Goal: Book appointment/travel/reservation

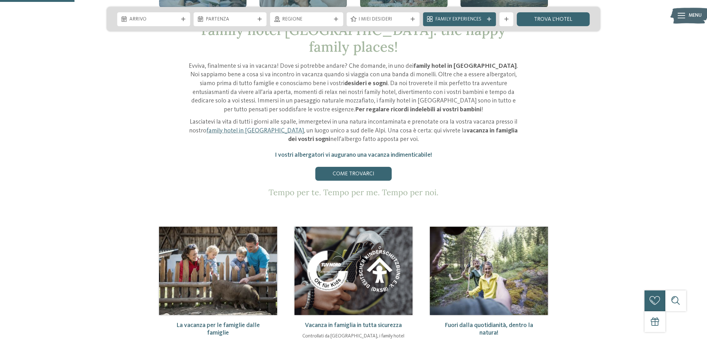
scroll to position [341, 0]
click at [247, 128] on link "family hotel in Trentino Alto Adige" at bounding box center [255, 131] width 98 height 6
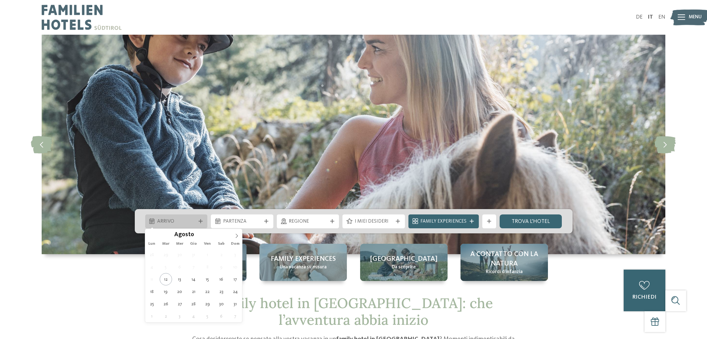
click at [171, 224] on span "Arrivo" at bounding box center [176, 221] width 38 height 7
type div "[DATE]"
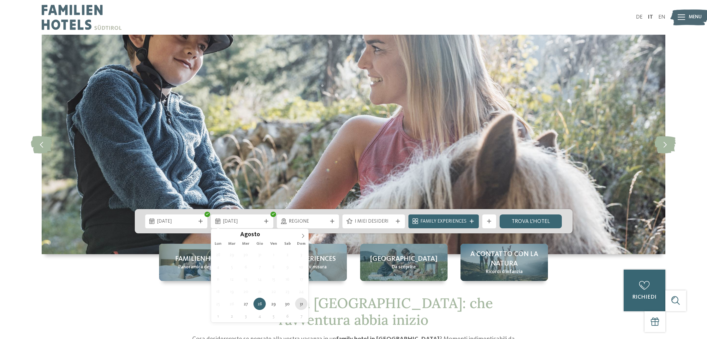
type div "[DATE]"
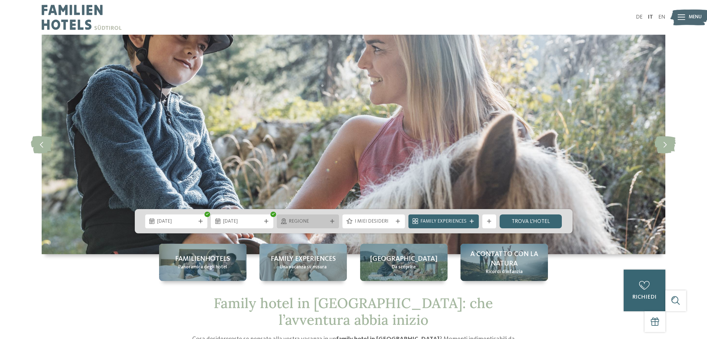
click at [306, 225] on span "Regione" at bounding box center [308, 221] width 38 height 7
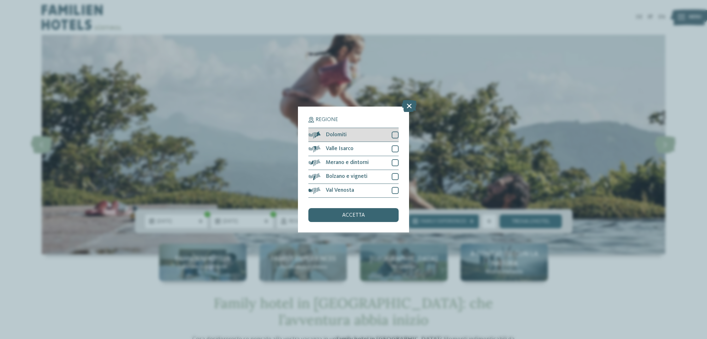
click at [393, 136] on div at bounding box center [395, 135] width 7 height 7
click at [398, 149] on div at bounding box center [395, 149] width 7 height 7
drag, startPoint x: 396, startPoint y: 159, endPoint x: 397, endPoint y: 169, distance: 9.6
click at [397, 160] on div at bounding box center [395, 162] width 7 height 7
drag, startPoint x: 395, startPoint y: 175, endPoint x: 395, endPoint y: 184, distance: 9.5
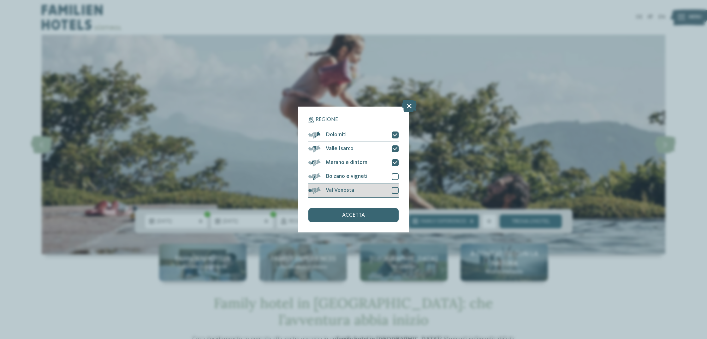
click at [395, 175] on div at bounding box center [395, 176] width 7 height 7
click at [395, 187] on div "Val Venosta" at bounding box center [353, 191] width 90 height 14
drag, startPoint x: 374, startPoint y: 213, endPoint x: 371, endPoint y: 212, distance: 4.0
click at [373, 213] on div "accetta" at bounding box center [353, 215] width 90 height 14
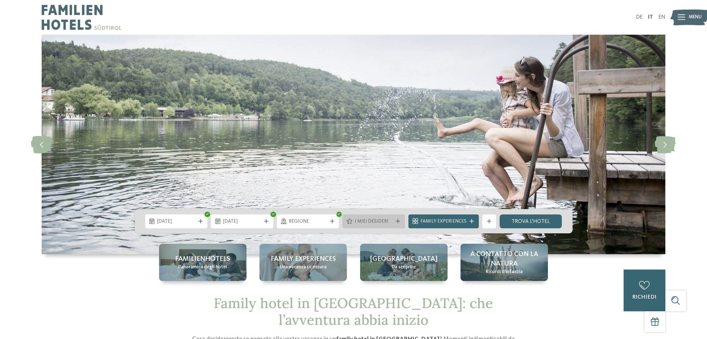
click at [395, 218] on div "I miei desideri" at bounding box center [374, 222] width 42 height 8
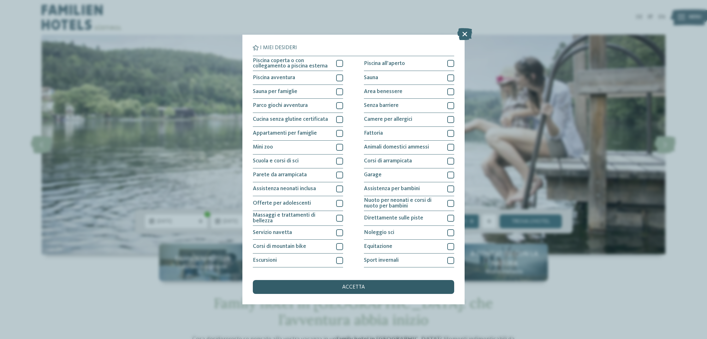
click at [372, 290] on div "accetta" at bounding box center [353, 287] width 201 height 14
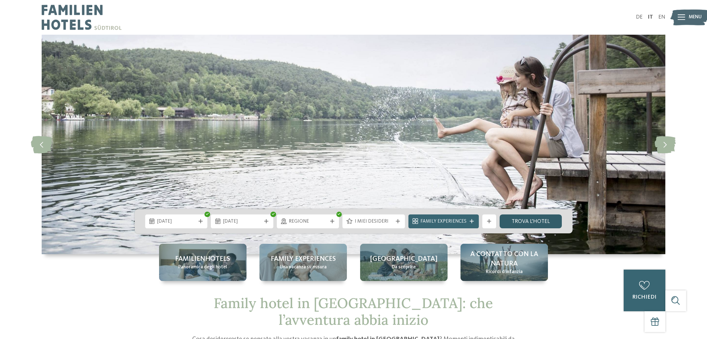
click at [536, 227] on link "trova l’hotel" at bounding box center [531, 222] width 63 height 14
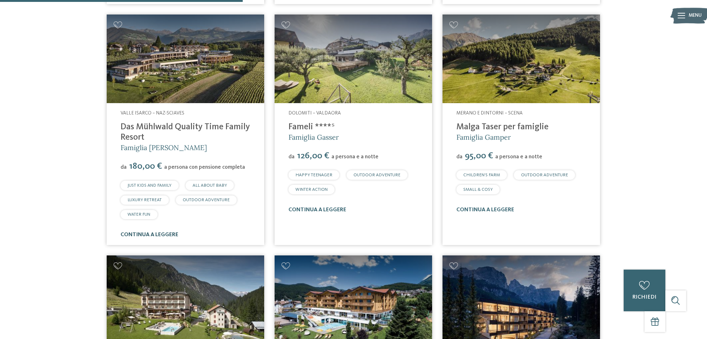
scroll to position [750, 0]
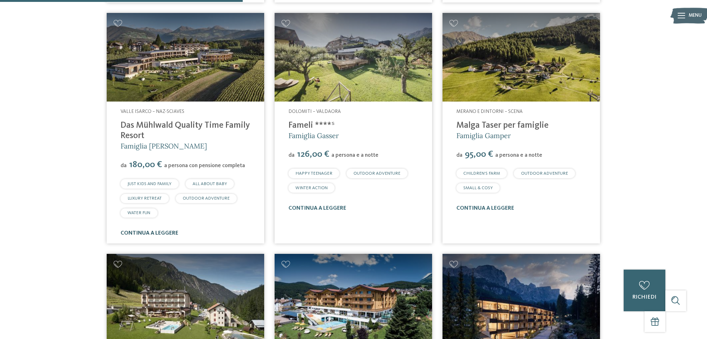
click at [164, 235] on link "continua a leggere" at bounding box center [150, 233] width 58 height 5
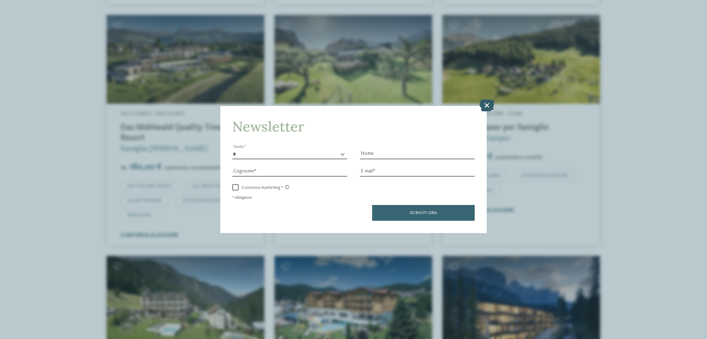
click at [490, 103] on icon at bounding box center [487, 105] width 15 height 12
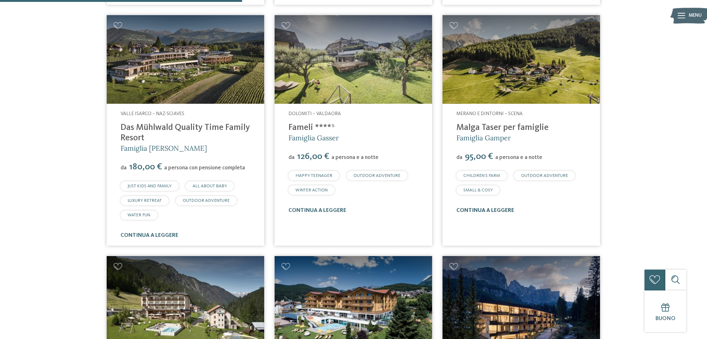
click at [484, 211] on link "continua a leggere" at bounding box center [486, 210] width 58 height 5
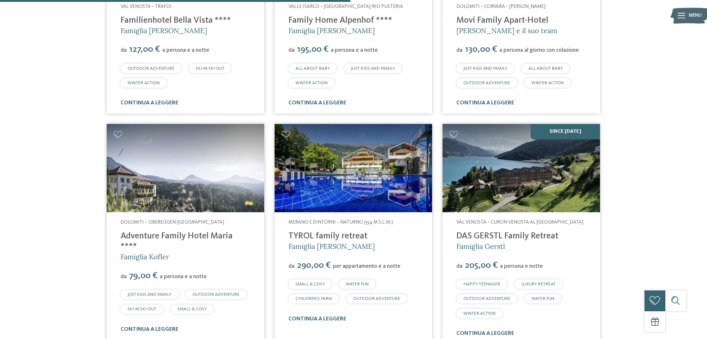
scroll to position [1119, 0]
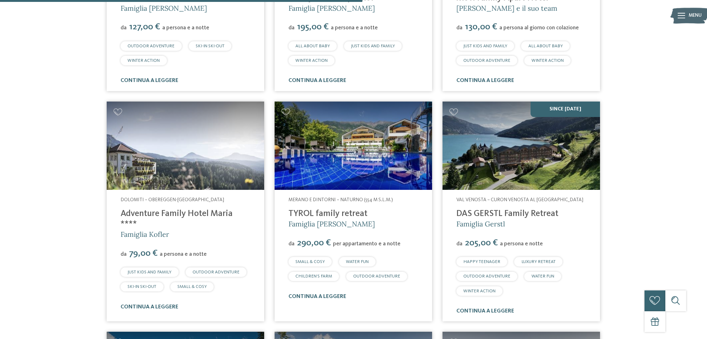
click at [485, 154] on img at bounding box center [522, 146] width 158 height 89
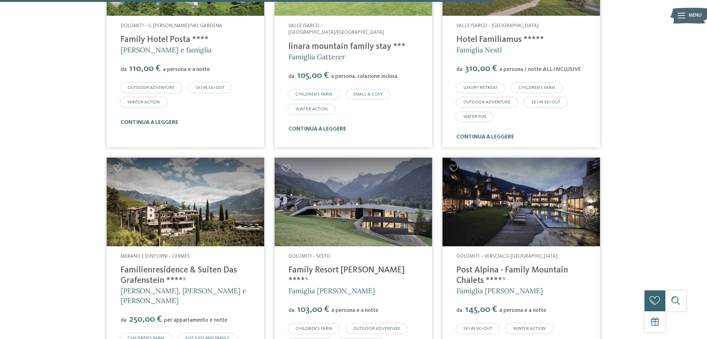
scroll to position [1526, 0]
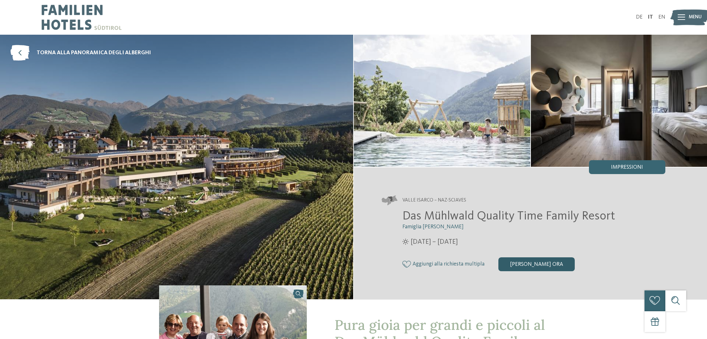
click at [537, 269] on div "[PERSON_NAME] ora" at bounding box center [537, 265] width 76 height 14
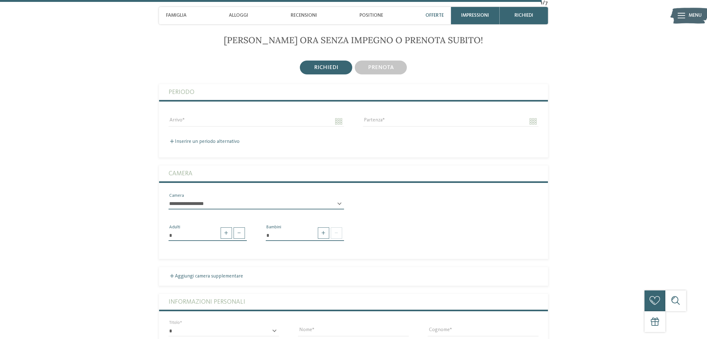
scroll to position [1788, 0]
click at [396, 68] on div "prenota" at bounding box center [381, 68] width 52 height 14
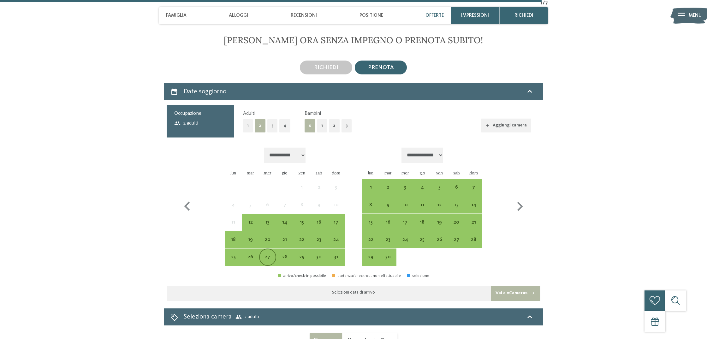
click at [266, 258] on div "27" at bounding box center [268, 263] width 16 height 16
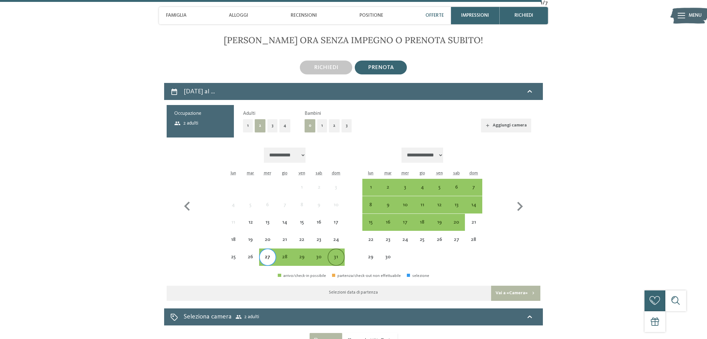
click at [343, 259] on div "31" at bounding box center [336, 263] width 16 height 16
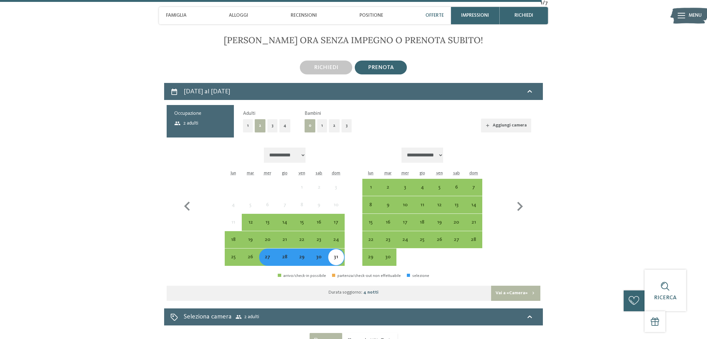
click at [508, 291] on button "Vai a «Camera»" at bounding box center [515, 293] width 49 height 15
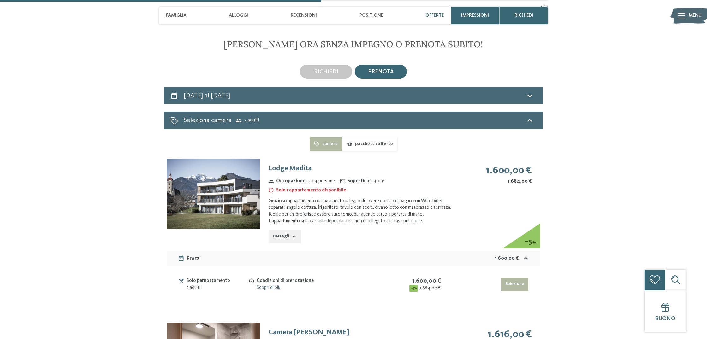
scroll to position [1782, 0]
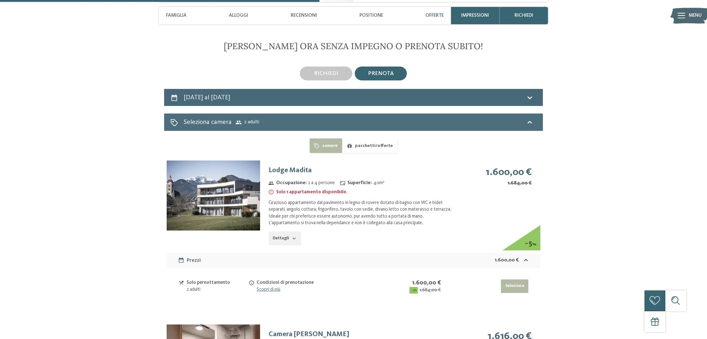
click at [279, 124] on div "Seleziona camera 2 adulti" at bounding box center [353, 122] width 366 height 9
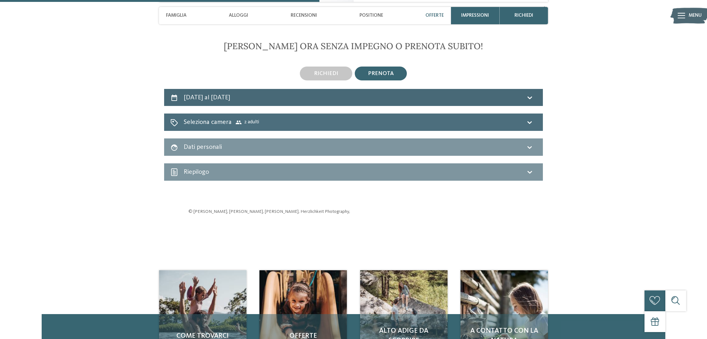
click at [279, 124] on div "Seleziona camera 2 adulti" at bounding box center [353, 122] width 366 height 9
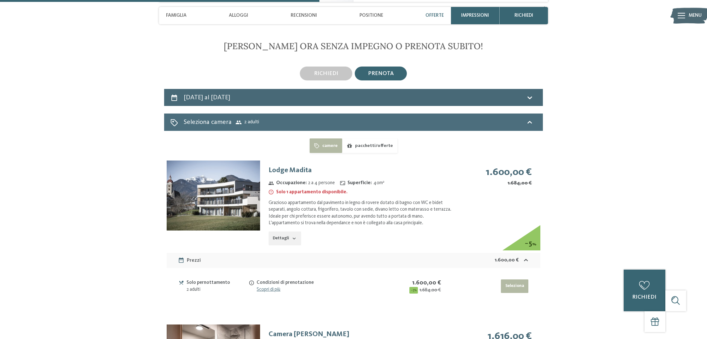
click at [252, 121] on span "2 adulti" at bounding box center [248, 122] width 24 height 6
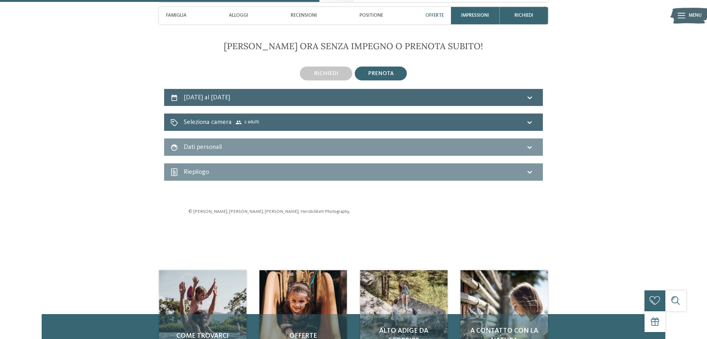
click at [237, 147] on div "Dati personali" at bounding box center [353, 147] width 366 height 9
click at [236, 121] on icon at bounding box center [239, 123] width 6 height 4
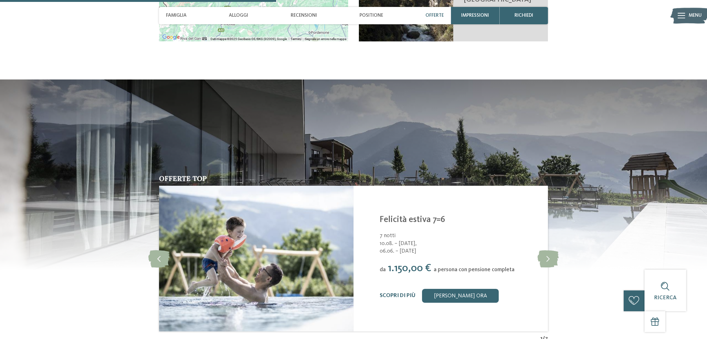
scroll to position [1443, 0]
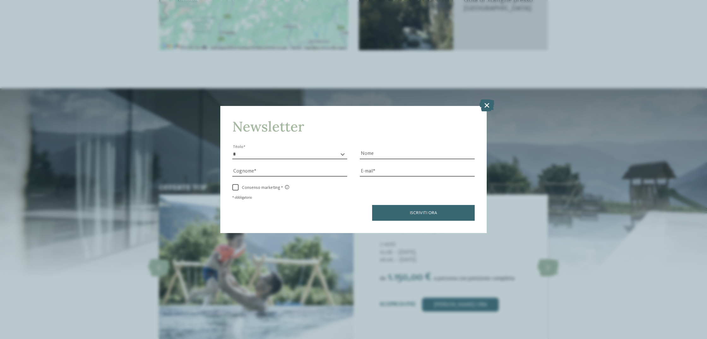
click at [156, 130] on div "Newsletter * ****** ******* ******** ****** Titolo Nome Cognome Fax" at bounding box center [353, 169] width 707 height 339
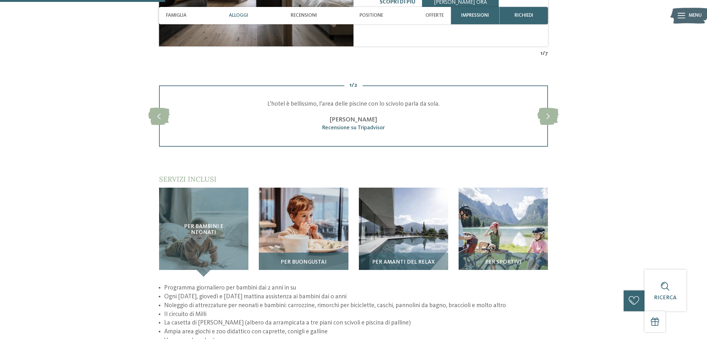
scroll to position [917, 0]
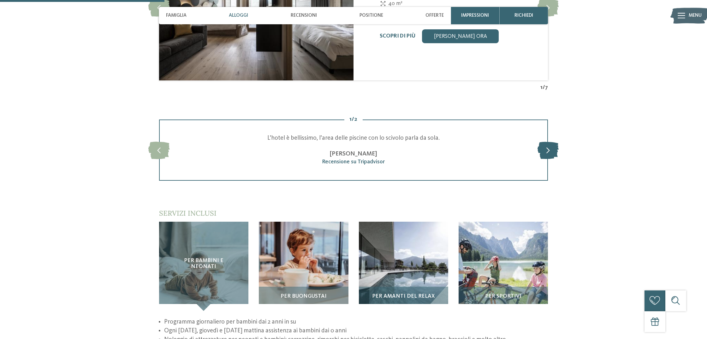
click at [551, 146] on icon at bounding box center [548, 149] width 21 height 17
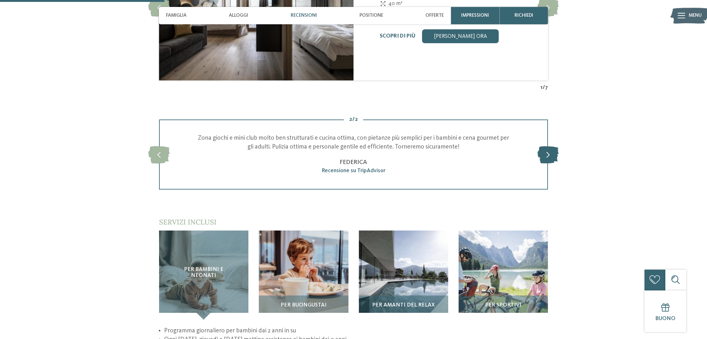
click at [551, 146] on icon at bounding box center [548, 154] width 21 height 17
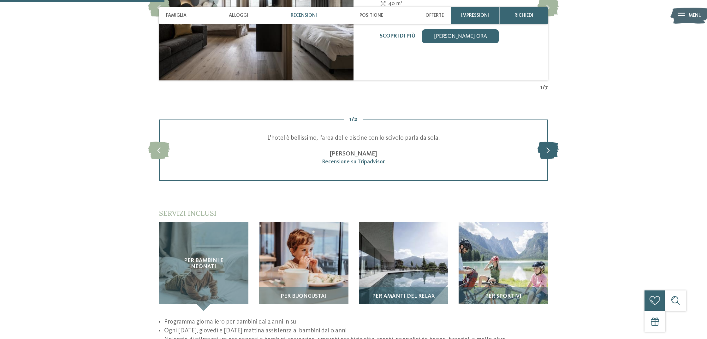
click at [551, 146] on icon at bounding box center [548, 149] width 21 height 17
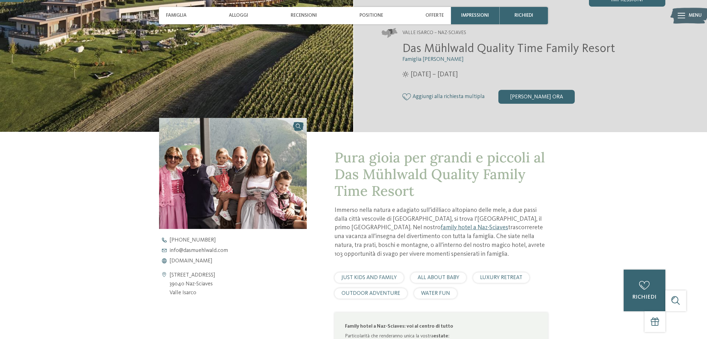
scroll to position [111, 0]
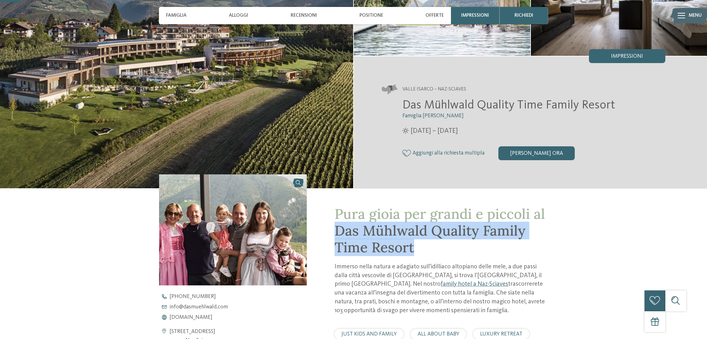
drag, startPoint x: 335, startPoint y: 230, endPoint x: 439, endPoint y: 254, distance: 106.5
click at [439, 254] on h1 "Pura gioia per grandi e piccoli al Das Mühlwald Quality Family Time Resort" at bounding box center [441, 231] width 213 height 50
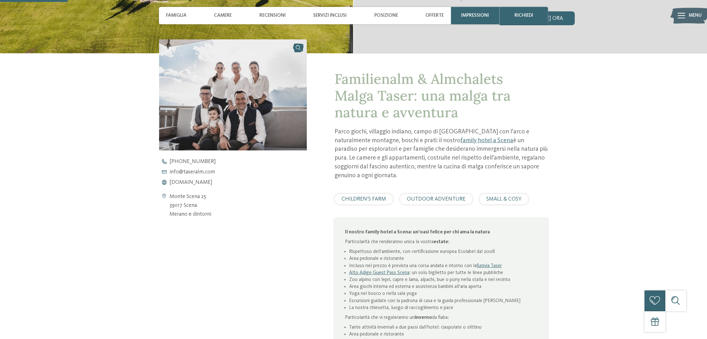
scroll to position [246, 0]
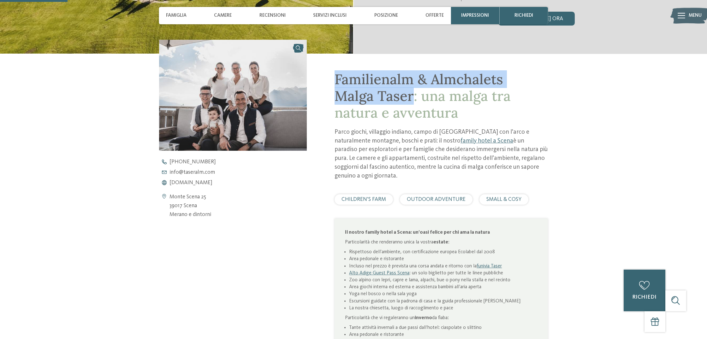
drag, startPoint x: 335, startPoint y: 75, endPoint x: 413, endPoint y: 99, distance: 82.0
click at [413, 99] on span "Familienalm & Almchalets Malga Taser: una malga tra natura e avventura" at bounding box center [423, 95] width 176 height 51
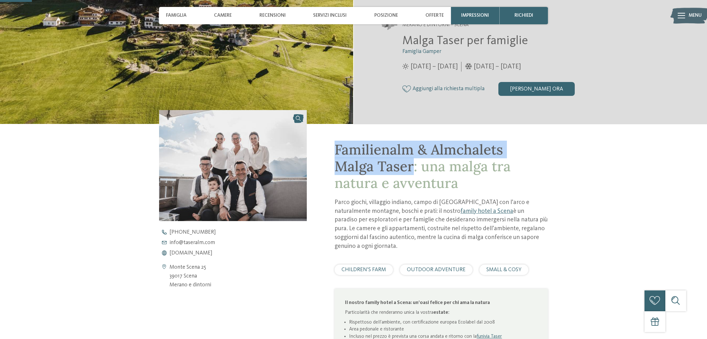
scroll to position [106, 0]
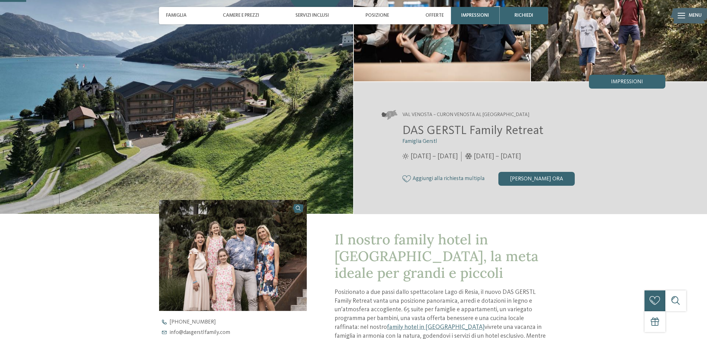
scroll to position [87, 0]
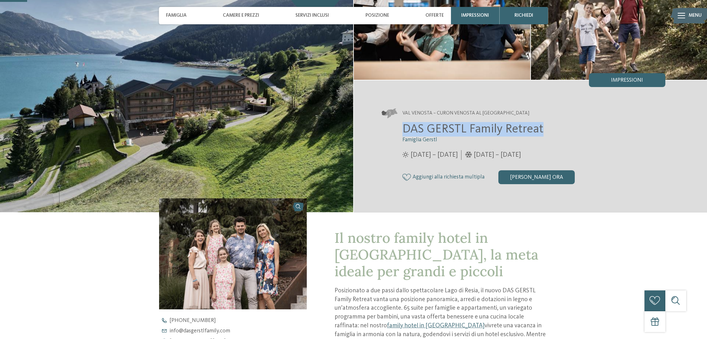
drag, startPoint x: 396, startPoint y: 128, endPoint x: 564, endPoint y: 128, distance: 168.6
click at [564, 128] on div "DAS GERSTL Family Retreat Famiglia Gerstl 16/05/2025 – 09/11/2025" at bounding box center [524, 153] width 284 height 62
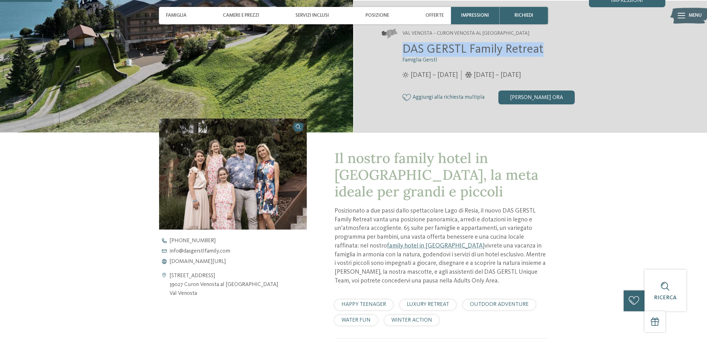
scroll to position [172, 0]
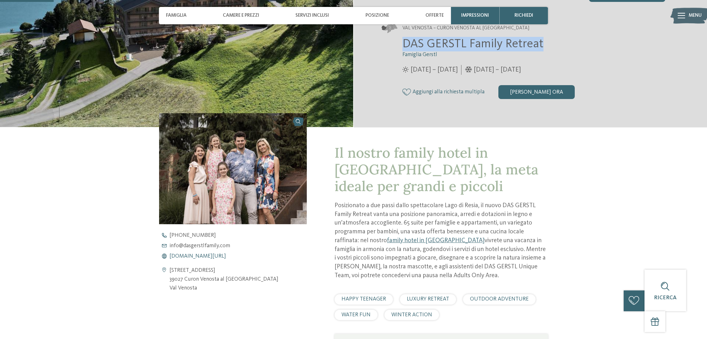
click at [220, 258] on span "www.dasgerstlfamily.com/it" at bounding box center [198, 257] width 57 height 6
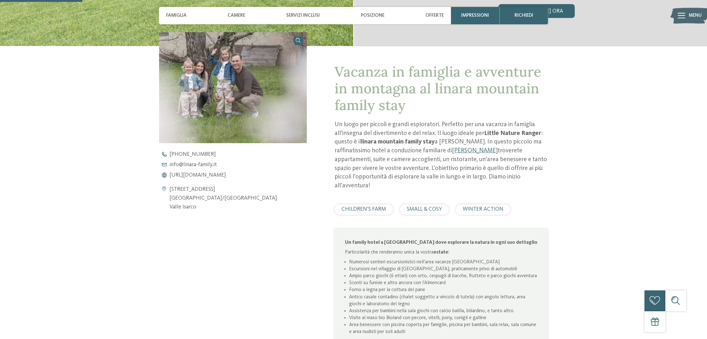
scroll to position [258, 0]
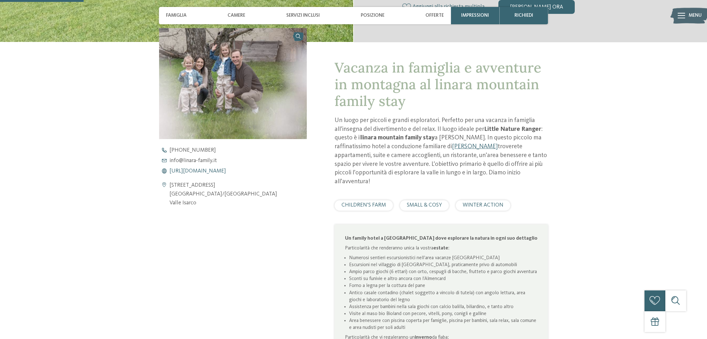
click at [190, 169] on span "https://www.linara-family.it/it" at bounding box center [198, 172] width 57 height 6
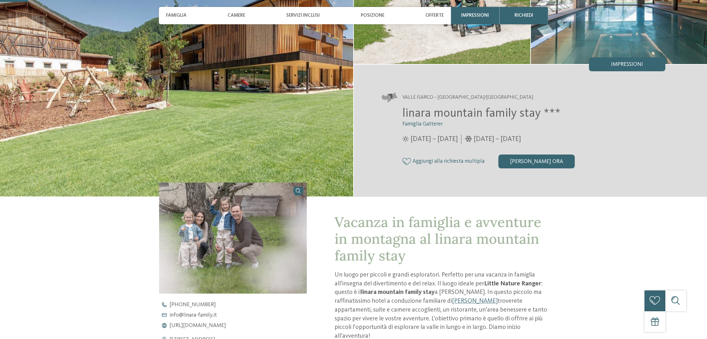
scroll to position [131, 0]
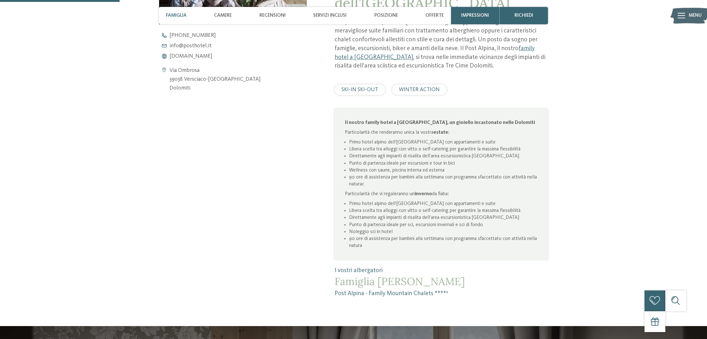
scroll to position [357, 0]
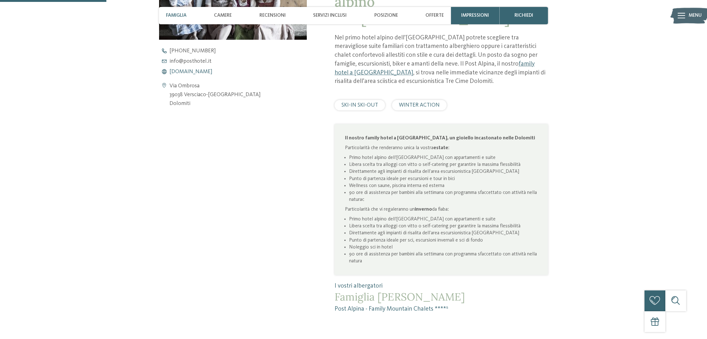
click at [202, 73] on span "[DOMAIN_NAME]" at bounding box center [191, 72] width 43 height 6
